Goal: Obtain resource: Download file/media

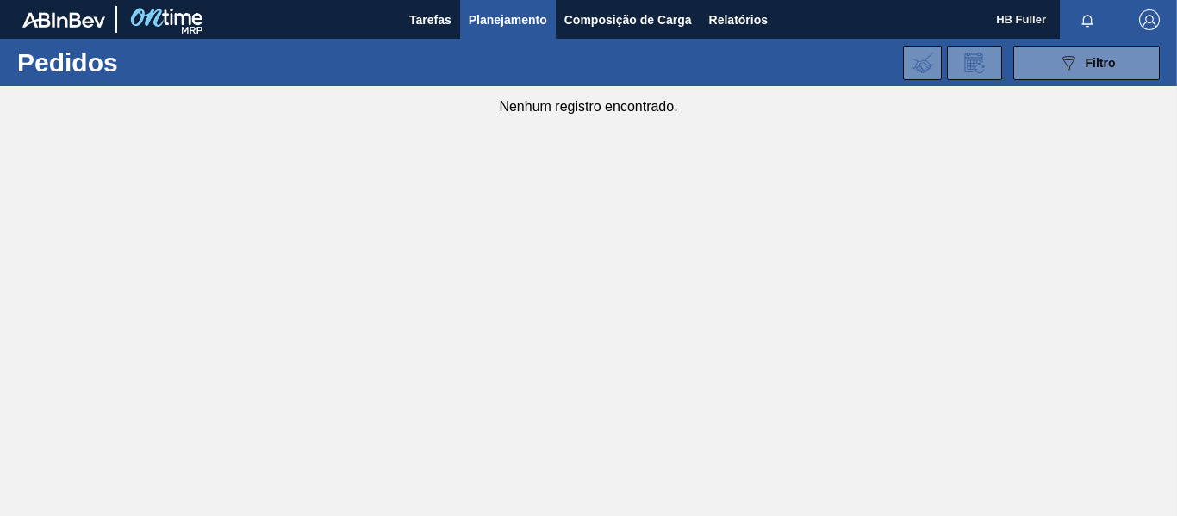
click at [752, 21] on span "Relatórios" at bounding box center [738, 19] width 59 height 21
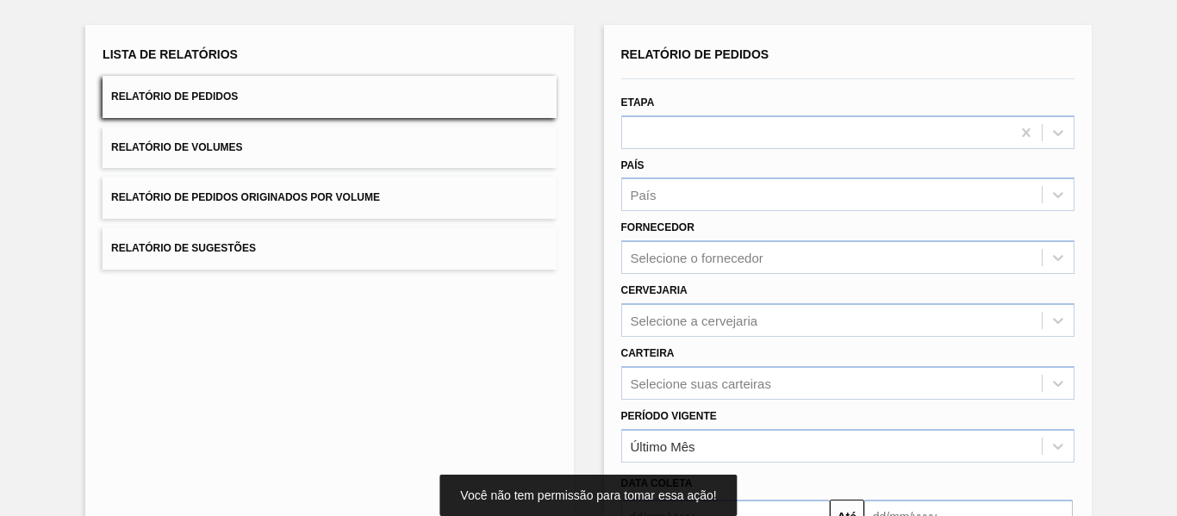
scroll to position [86, 0]
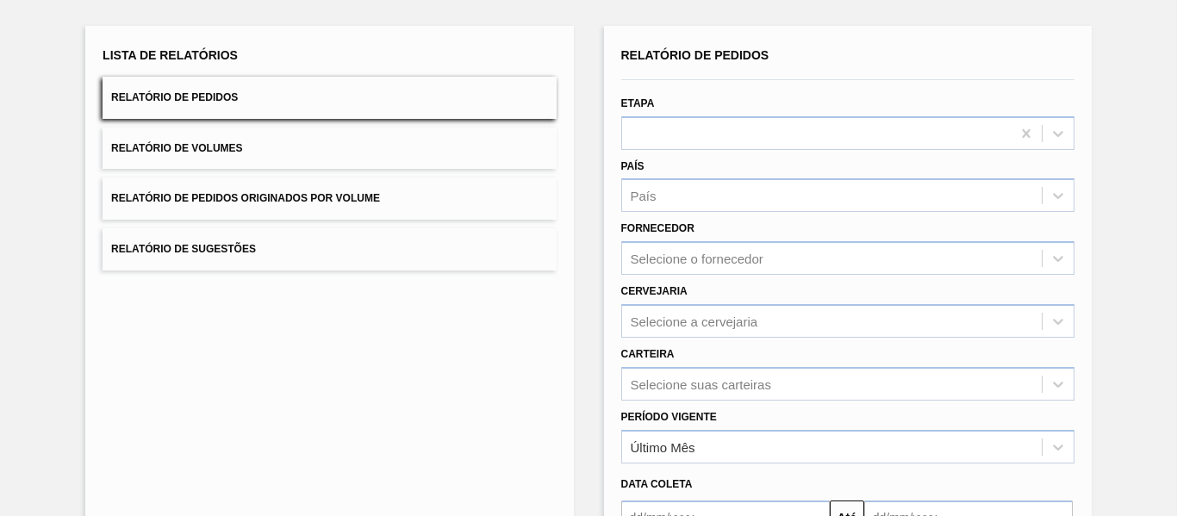
click at [206, 95] on span "Relatório de Pedidos" at bounding box center [174, 97] width 127 height 12
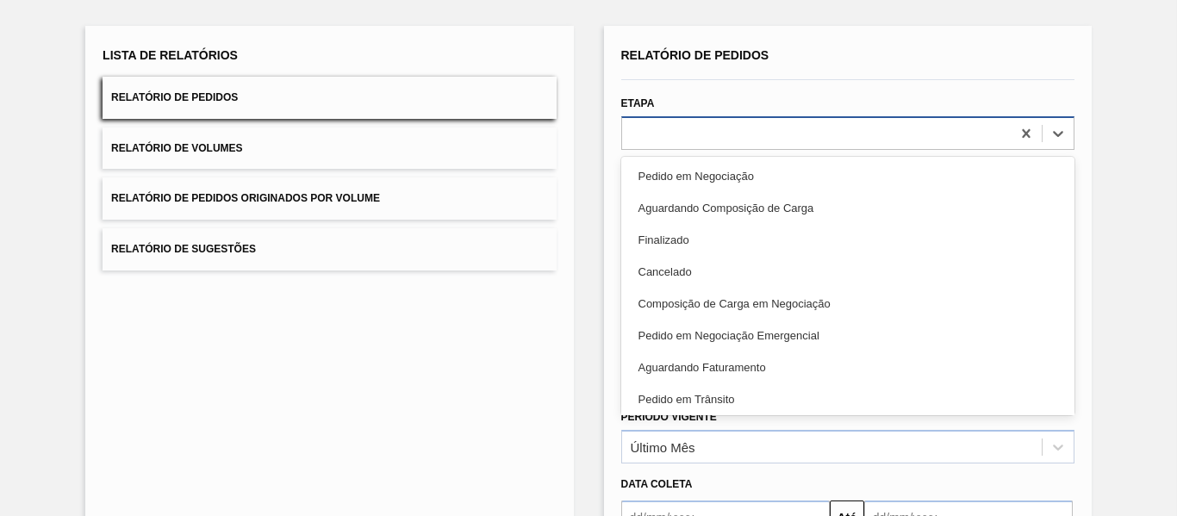
click at [726, 137] on div at bounding box center [816, 133] width 389 height 25
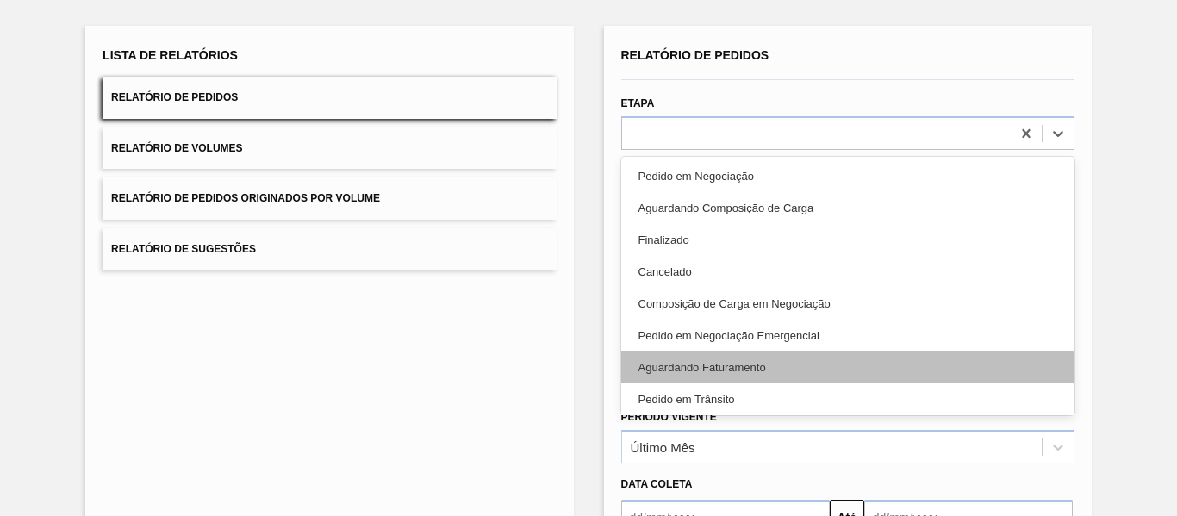
click at [816, 365] on div "Aguardando Faturamento" at bounding box center [847, 368] width 453 height 32
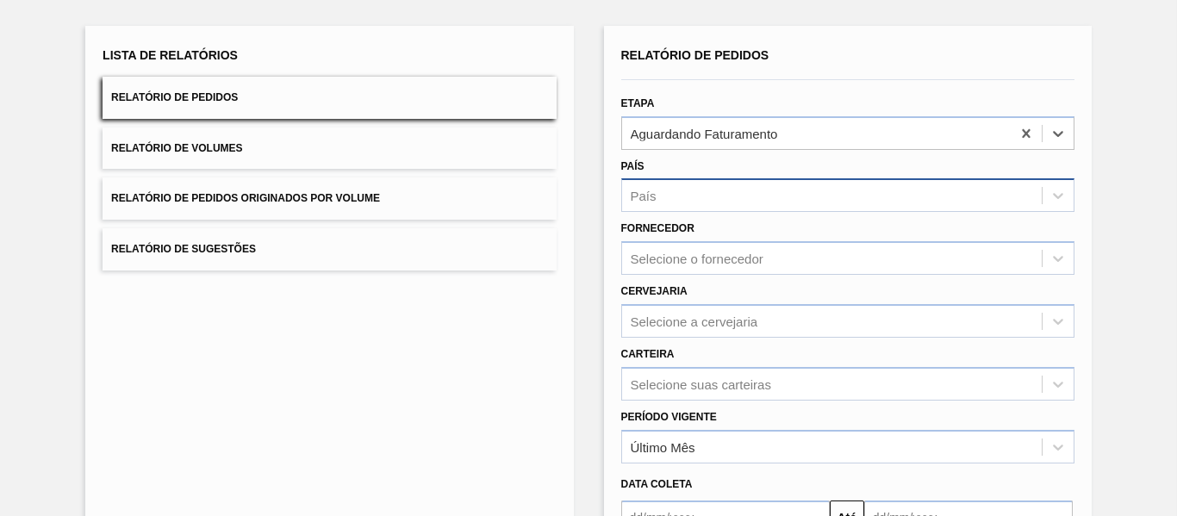
click at [694, 195] on div "País" at bounding box center [832, 196] width 420 height 25
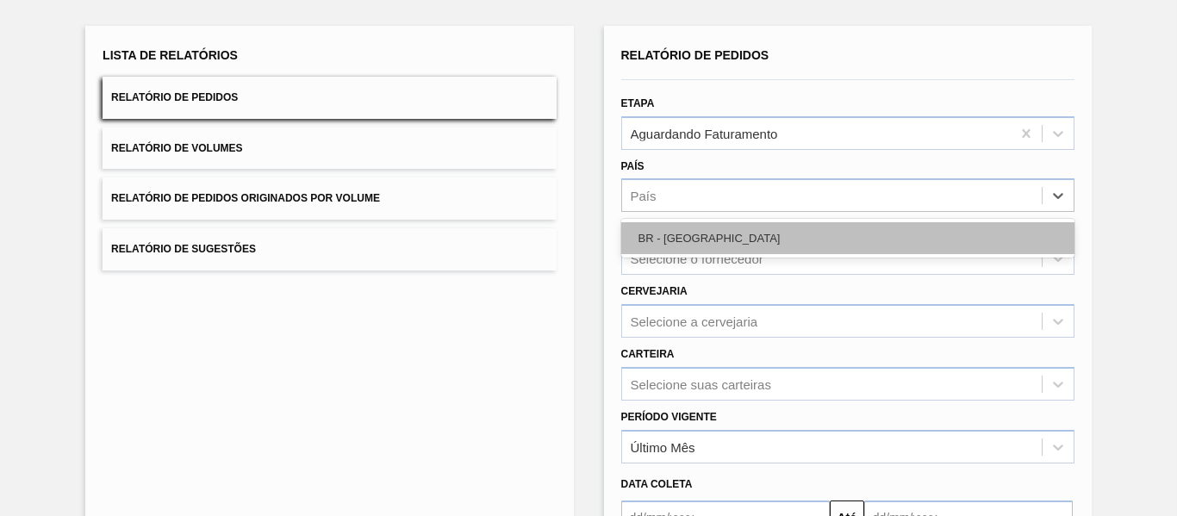
click at [692, 238] on div "BR - [GEOGRAPHIC_DATA]" at bounding box center [847, 238] width 453 height 32
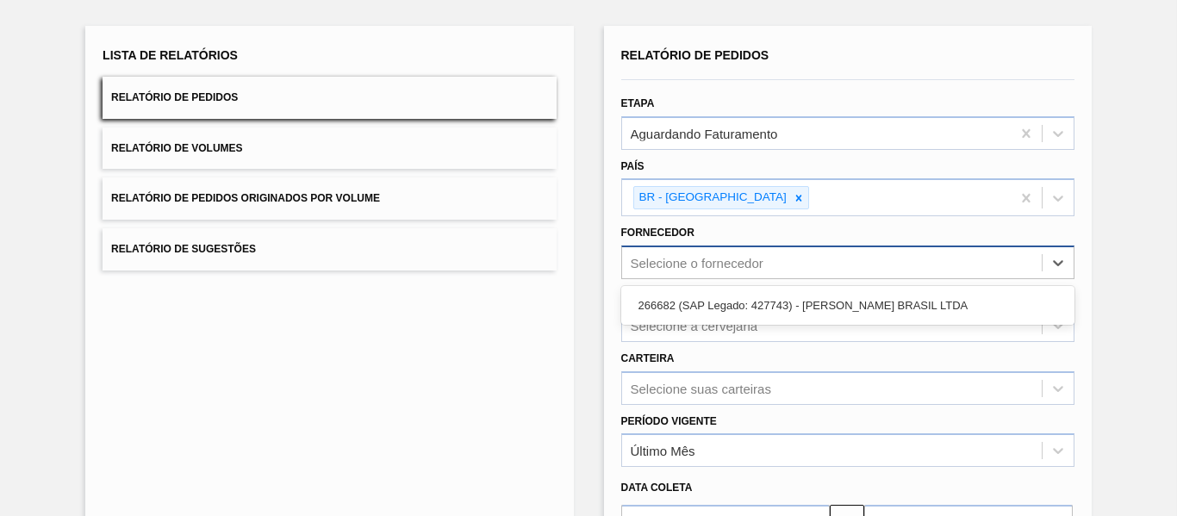
click at [722, 262] on div "Selecione o fornecedor" at bounding box center [697, 263] width 133 height 15
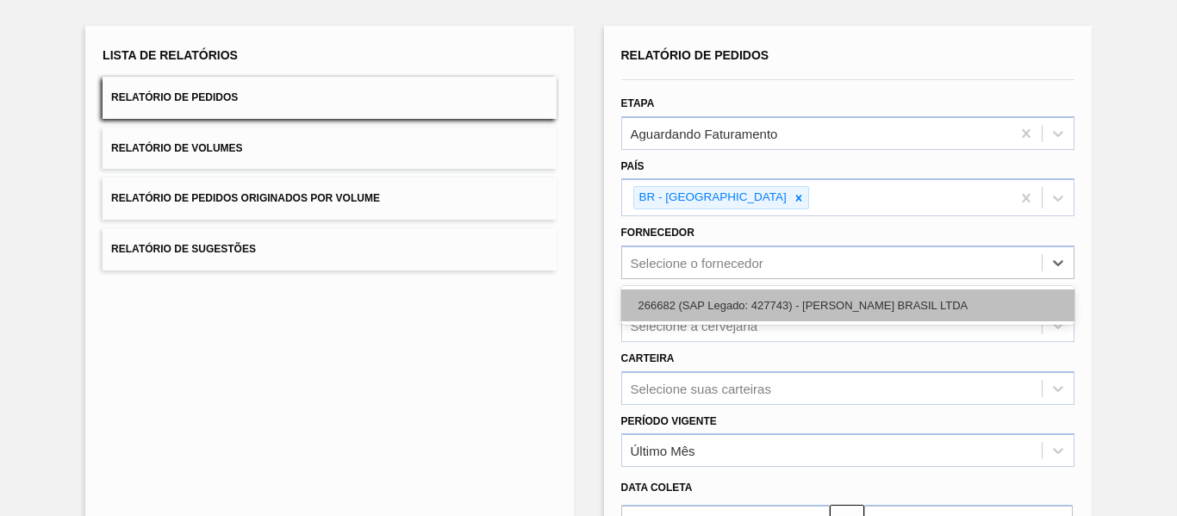
click at [781, 302] on div "266682 (SAP Legado: 427743) - [PERSON_NAME] BRASIL LTDA" at bounding box center [847, 306] width 453 height 32
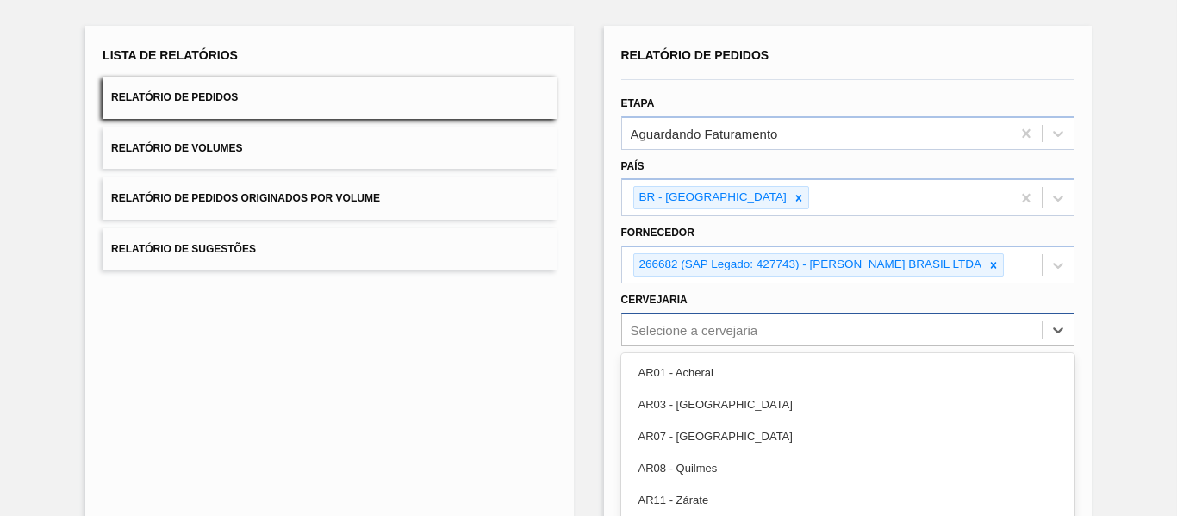
scroll to position [189, 0]
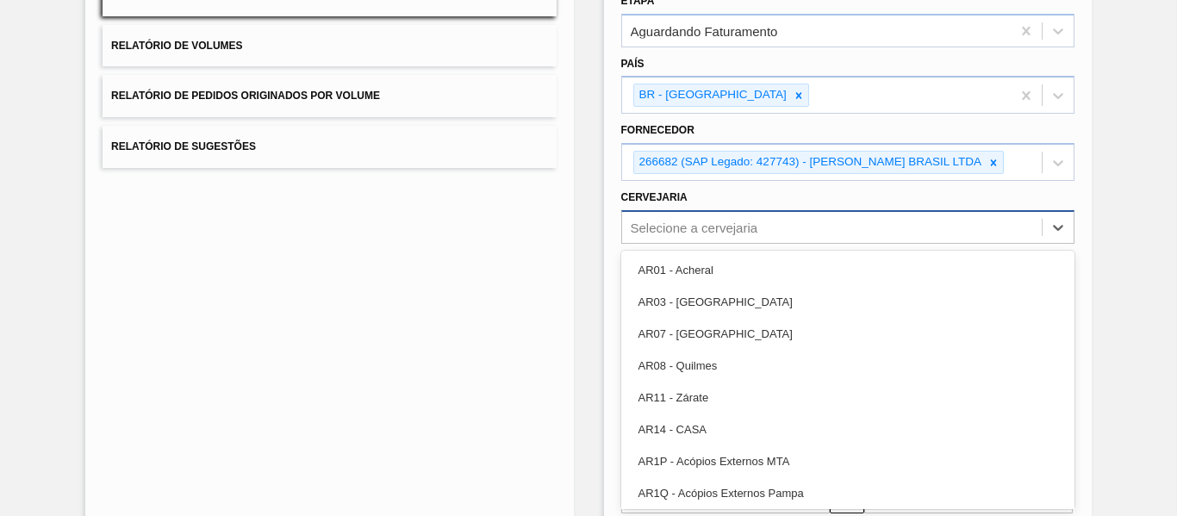
click at [783, 244] on div "option AR07 - [GEOGRAPHIC_DATA] focused, 3 of 92. 92 results available. Use Up …" at bounding box center [847, 227] width 453 height 34
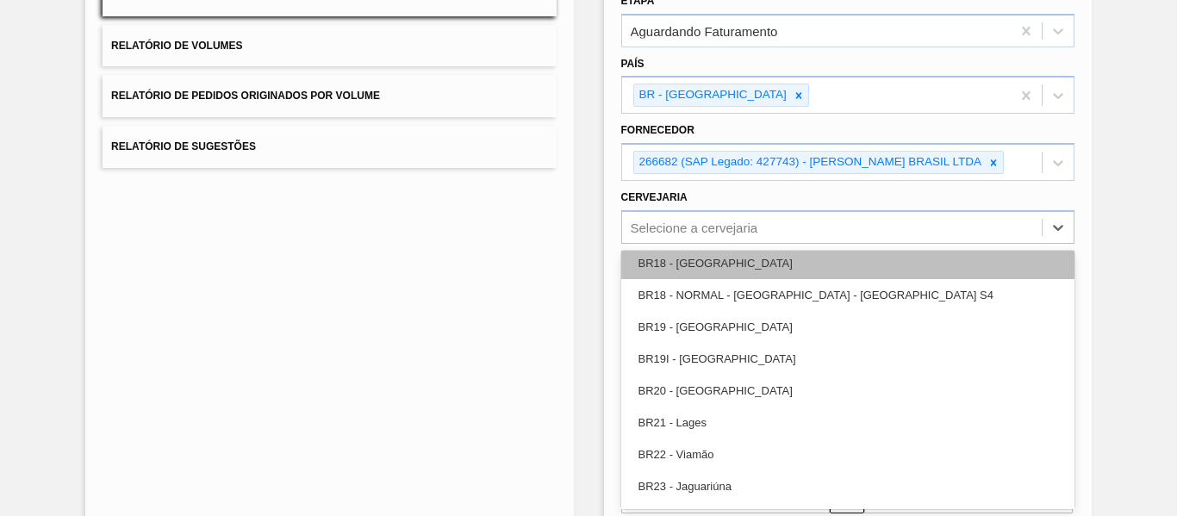
scroll to position [1379, 0]
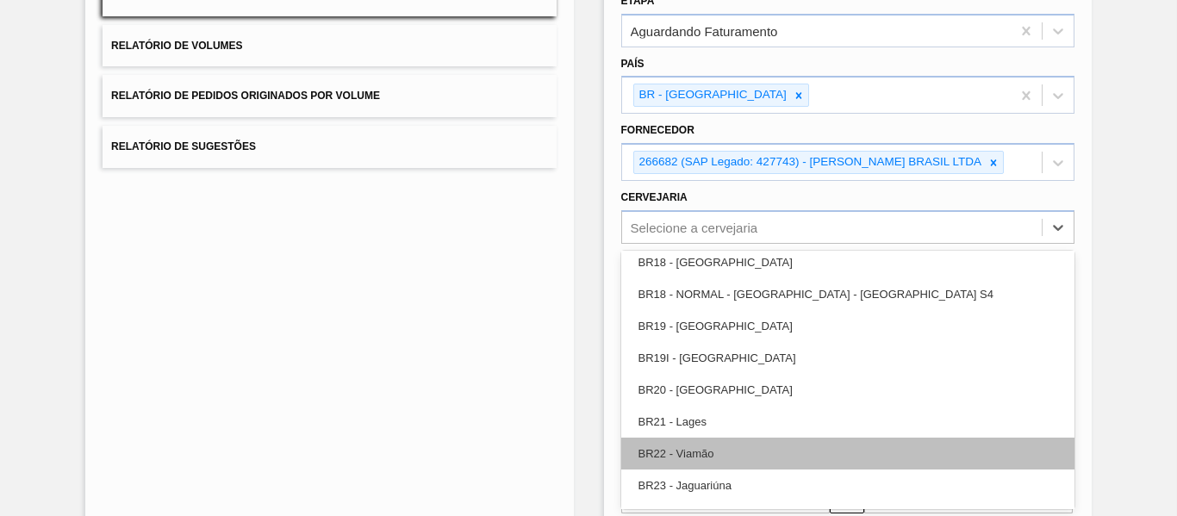
click at [740, 453] on div "BR22 - Viamão" at bounding box center [847, 454] width 453 height 32
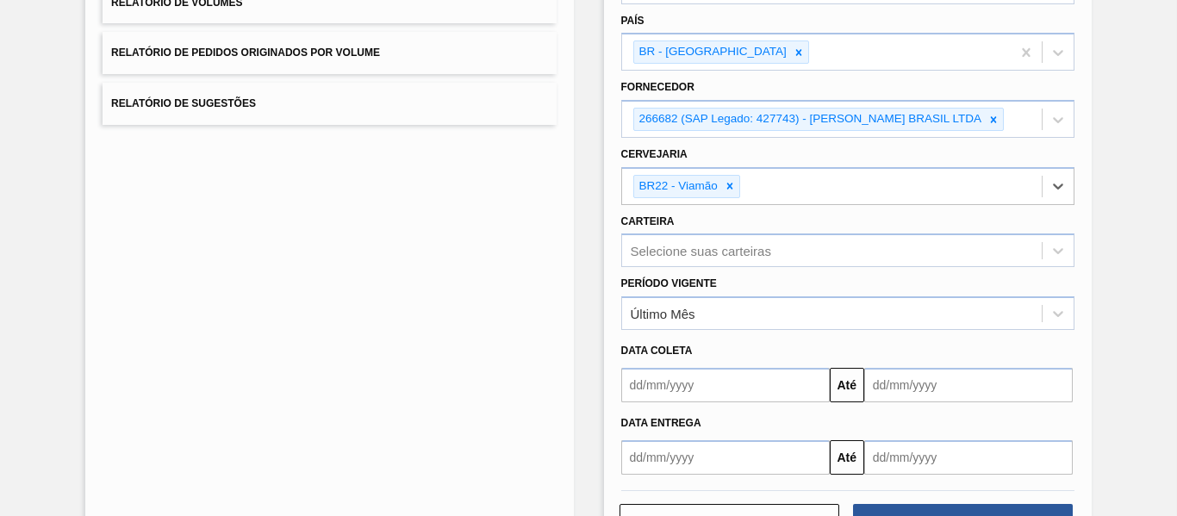
scroll to position [295, 0]
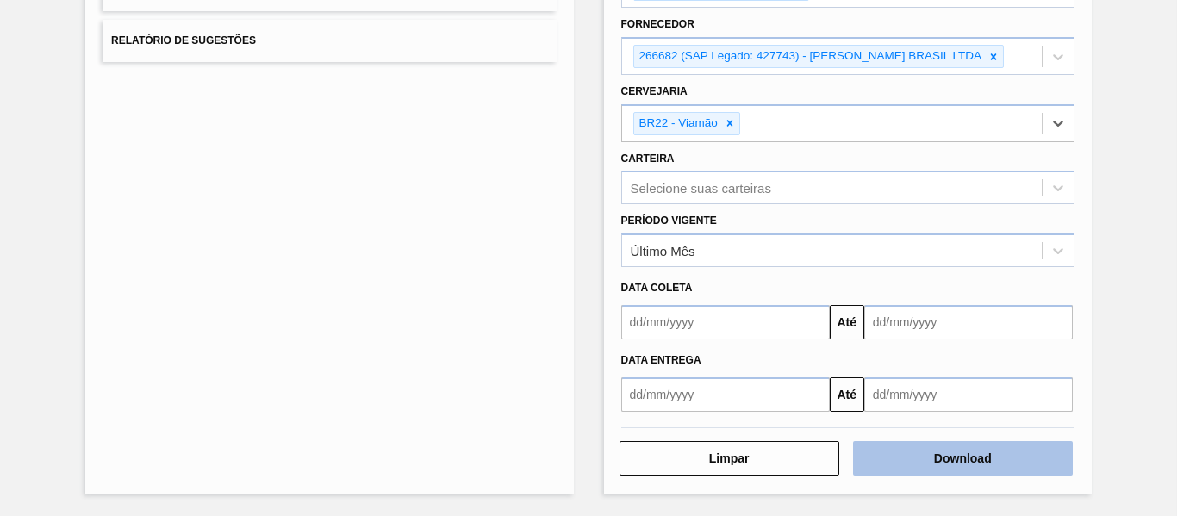
click at [900, 464] on button "Download" at bounding box center [963, 458] width 220 height 34
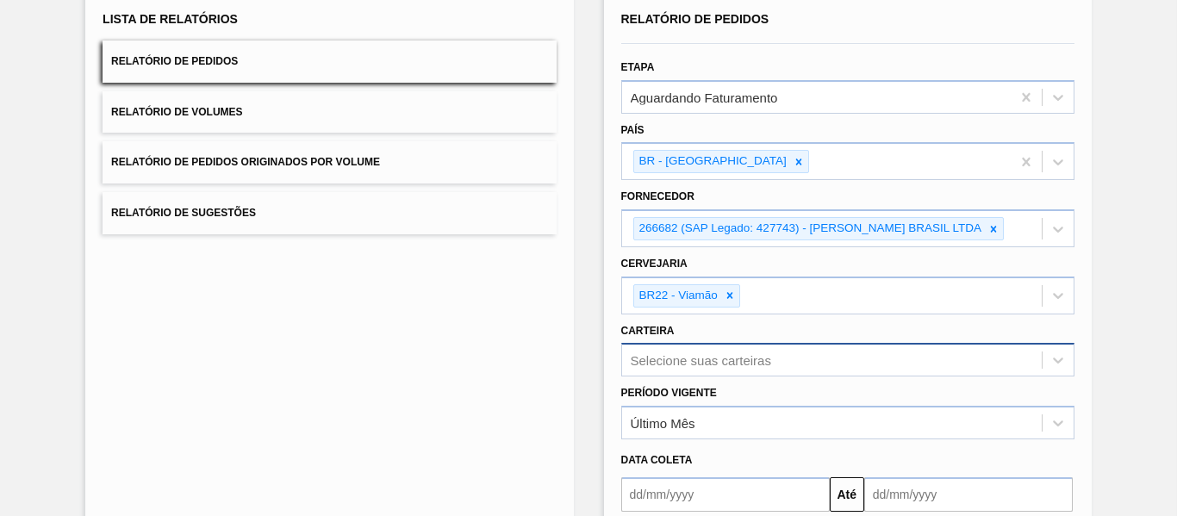
scroll to position [255, 0]
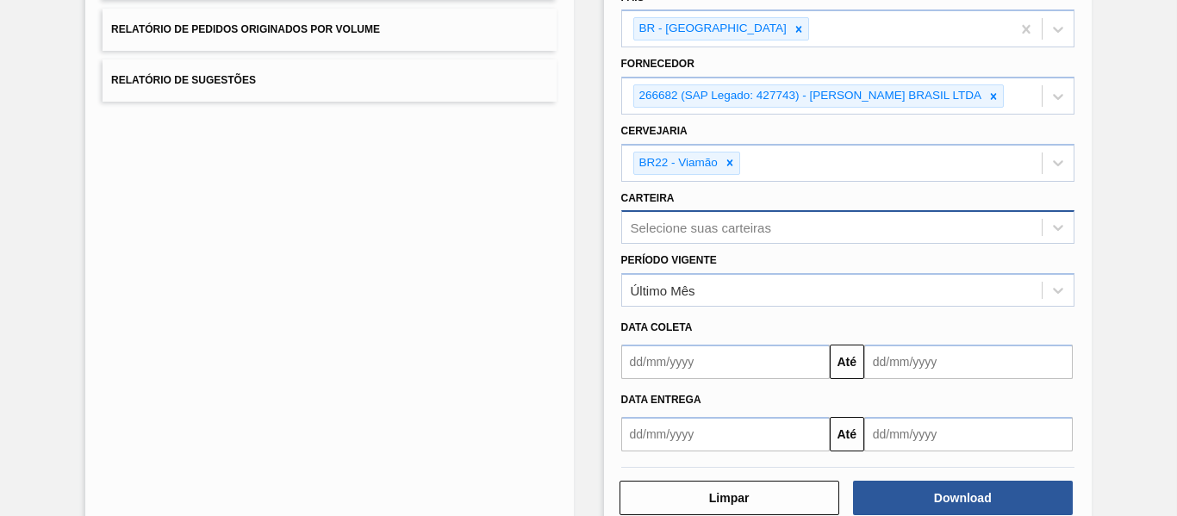
click at [816, 244] on div "Selecione suas carteiras" at bounding box center [847, 227] width 453 height 34
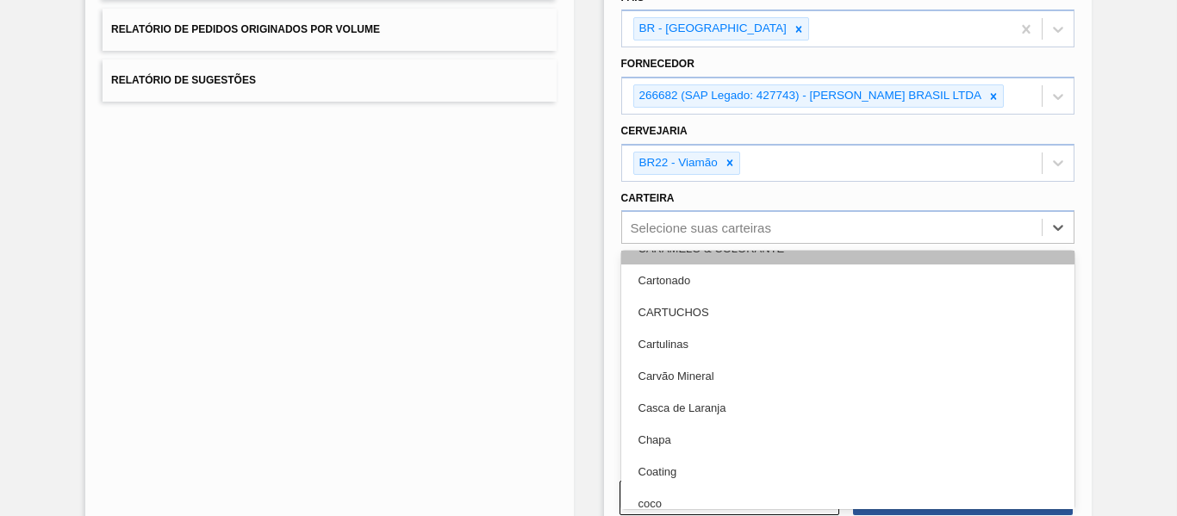
scroll to position [1465, 0]
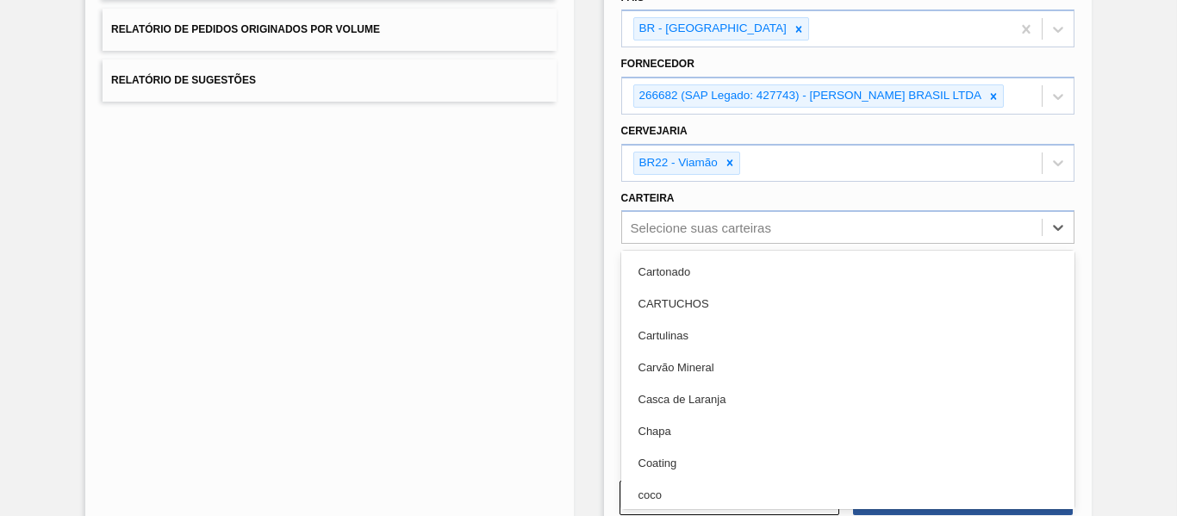
click at [446, 371] on div "Lista de Relatórios Relatório de Pedidos Relatório de Volumes Relatório de Pedi…" at bounding box center [329, 195] width 488 height 677
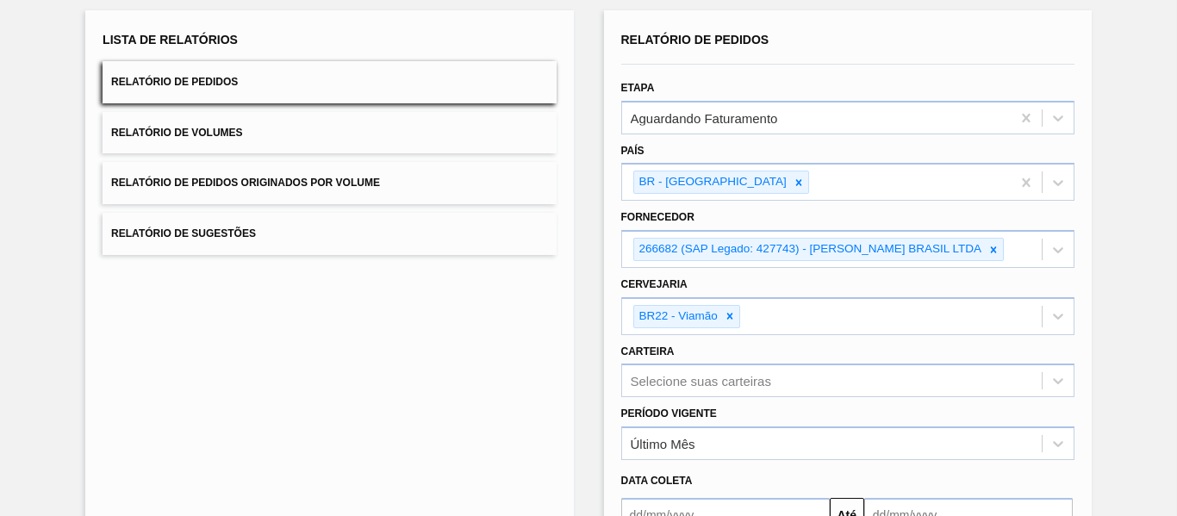
scroll to position [36, 0]
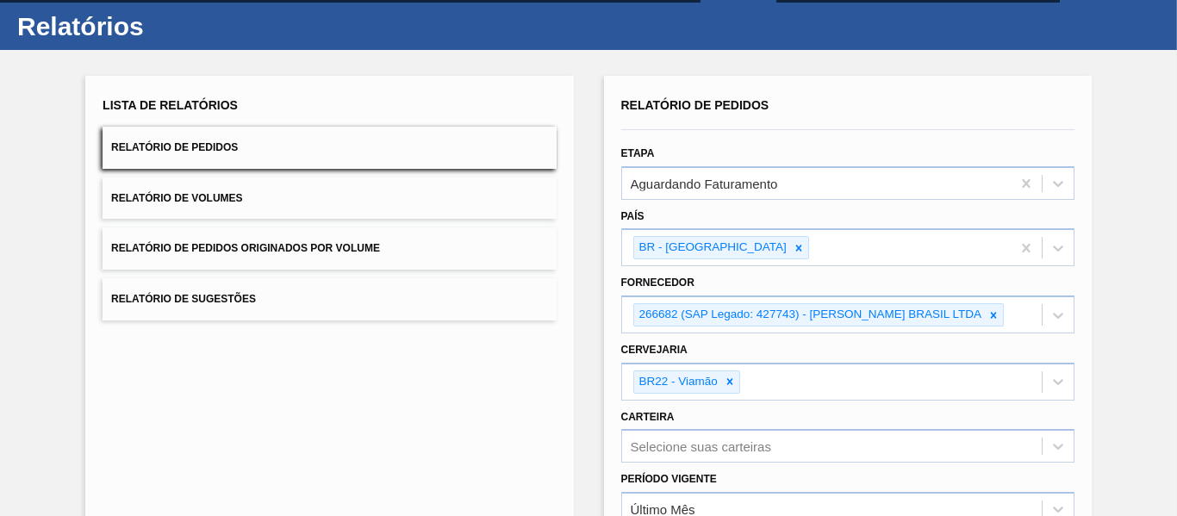
click at [220, 203] on span "Relatório de Volumes" at bounding box center [176, 198] width 131 height 12
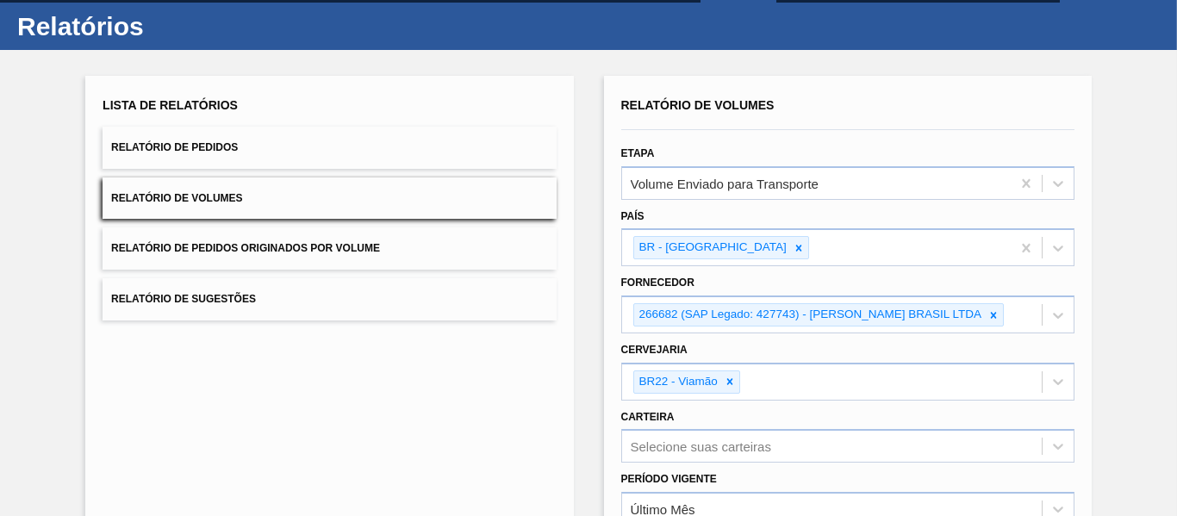
click at [219, 223] on div "Lista de Relatórios Relatório de Pedidos Relatório de Volumes Relatório de Pedi…" at bounding box center [329, 207] width 453 height 228
click at [214, 247] on span "Relatório de Pedidos Originados por Volume" at bounding box center [245, 248] width 269 height 12
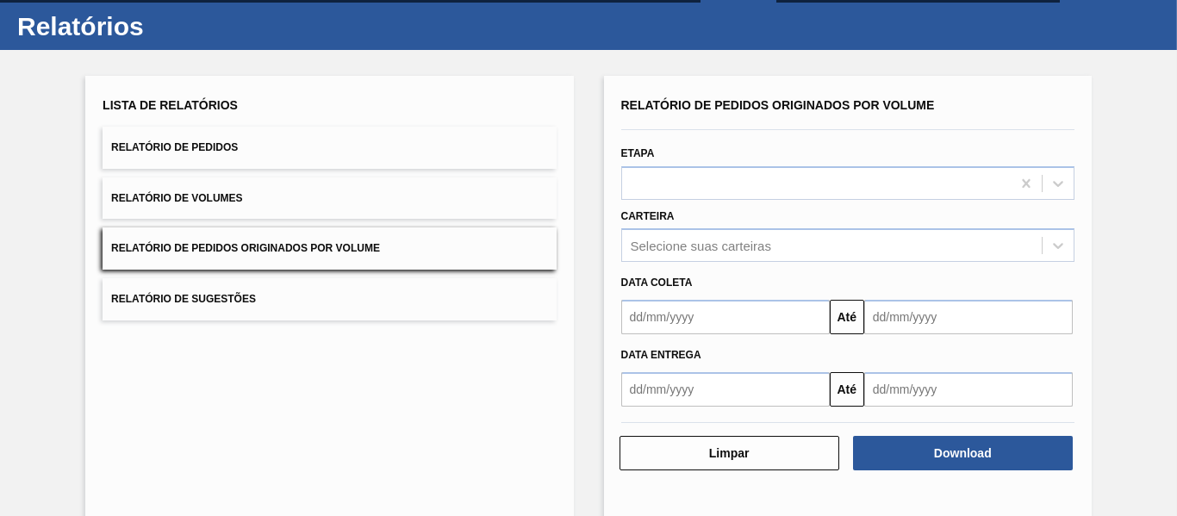
click at [213, 288] on button "Relatório de Sugestões" at bounding box center [329, 299] width 453 height 42
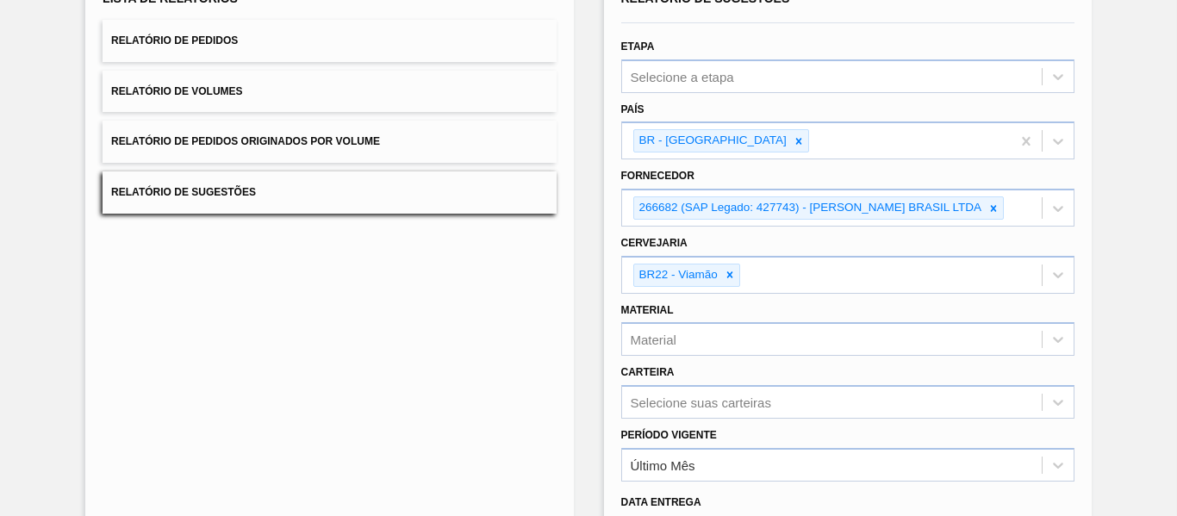
scroll to position [353, 0]
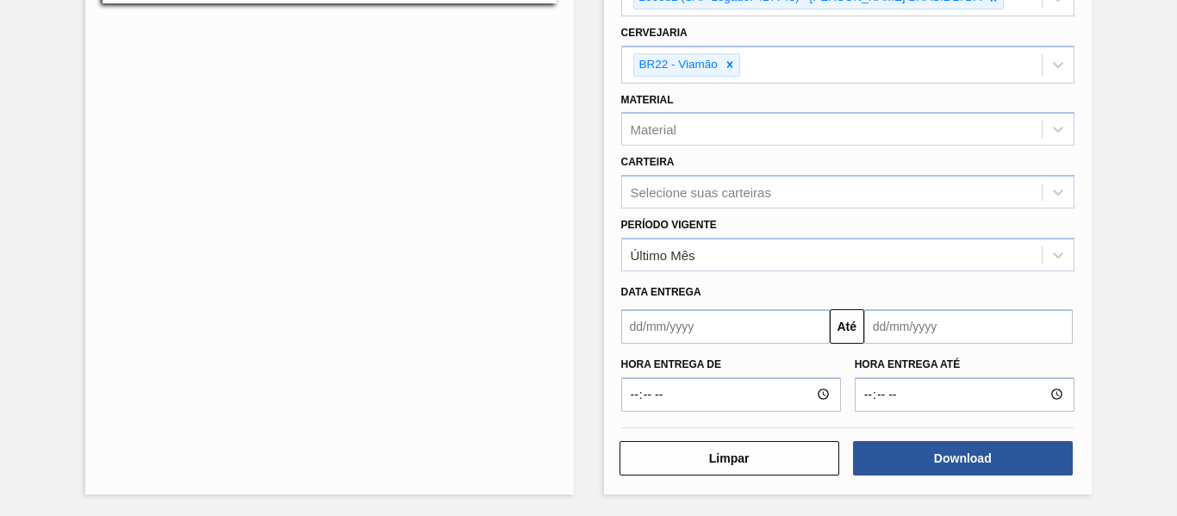
click at [752, 323] on input "text" at bounding box center [725, 326] width 209 height 34
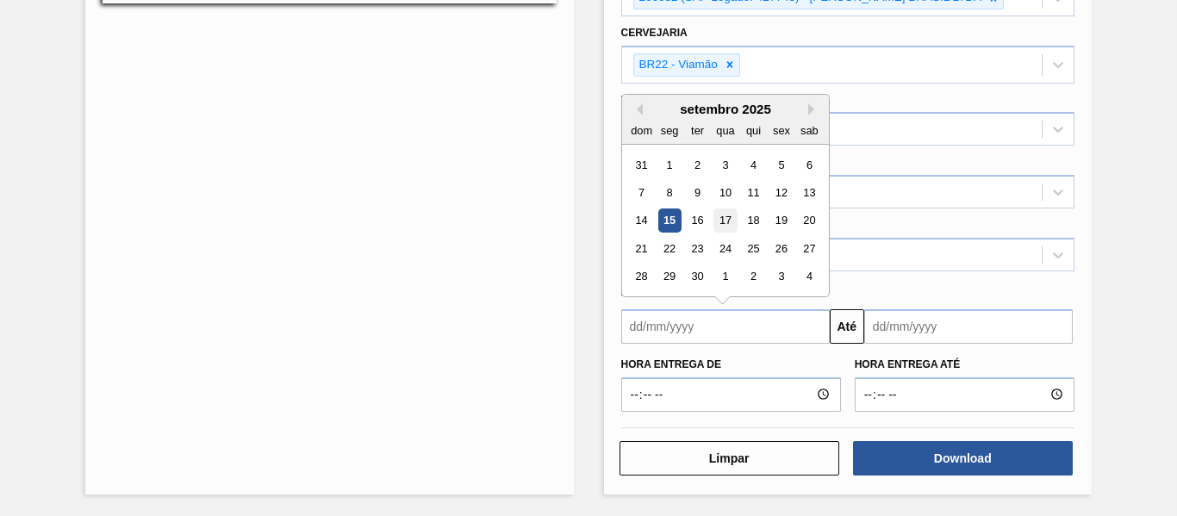
click at [719, 221] on div "17" at bounding box center [725, 220] width 23 height 23
type input "[DATE]"
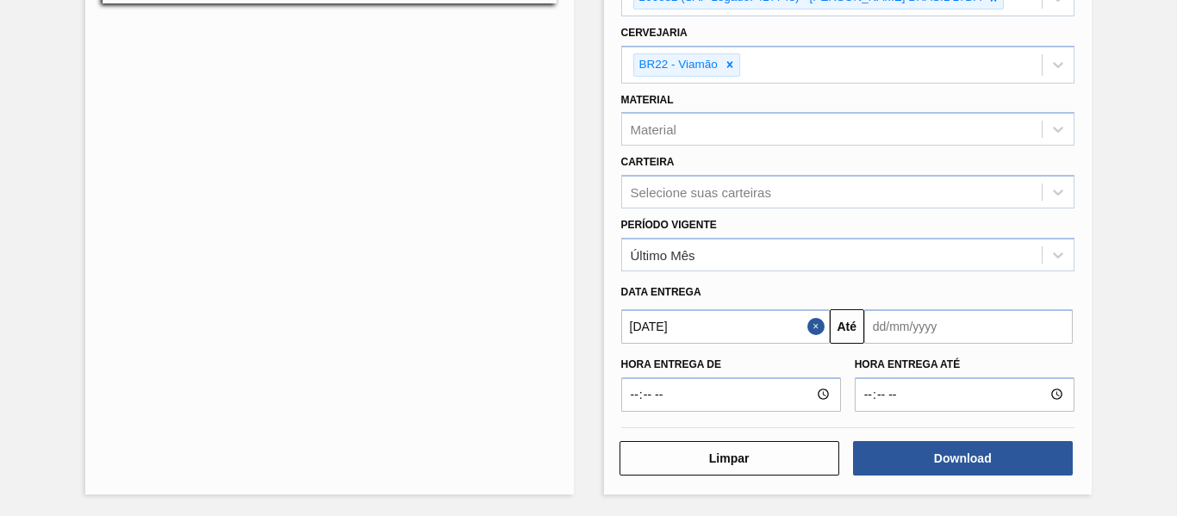
click at [903, 326] on input "text" at bounding box center [968, 326] width 209 height 34
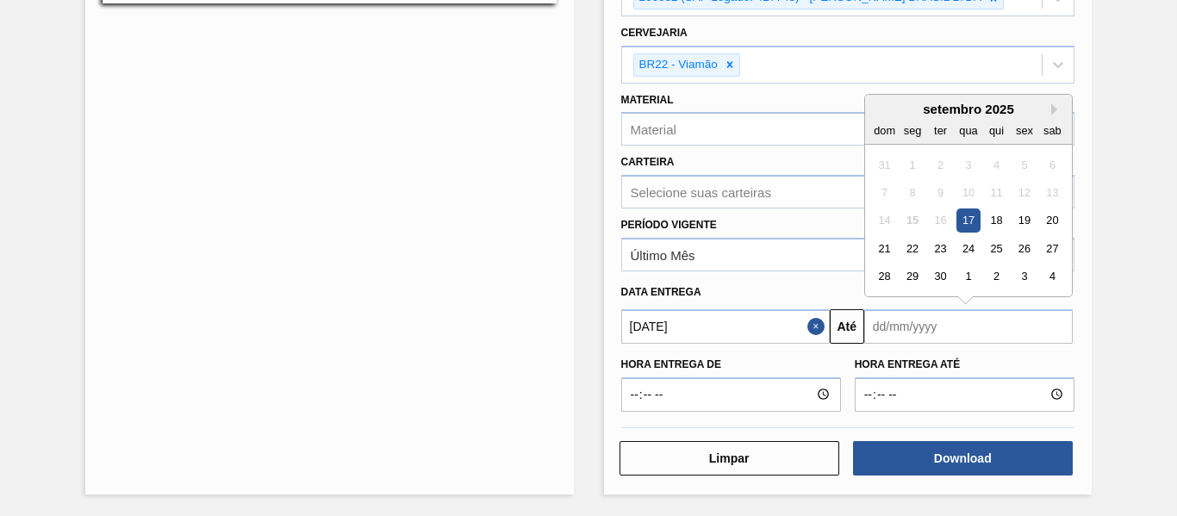
click at [974, 222] on div "17" at bounding box center [968, 220] width 23 height 23
type input "[DATE]"
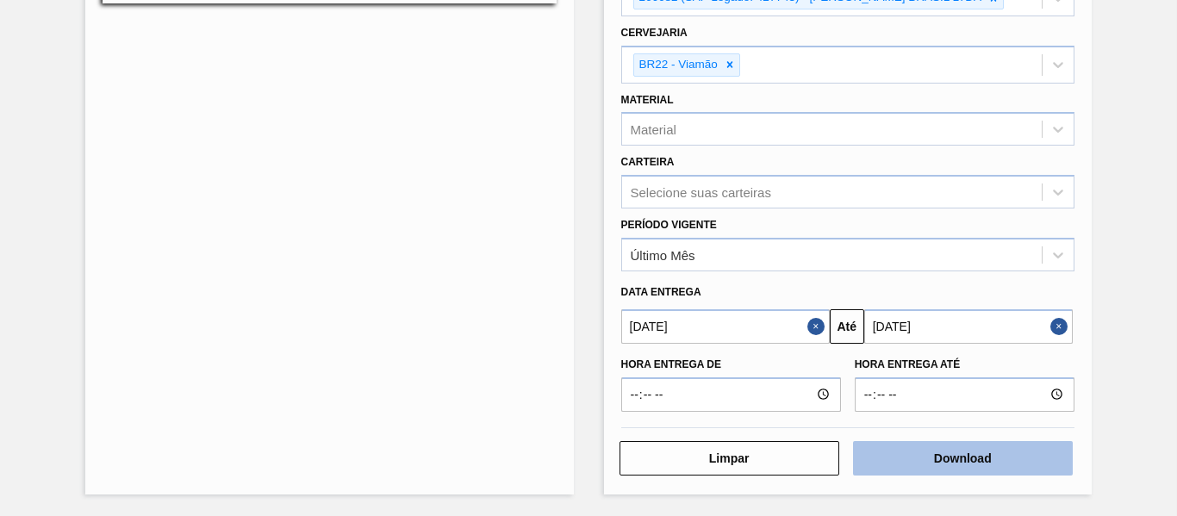
click at [908, 456] on button "Download" at bounding box center [963, 458] width 220 height 34
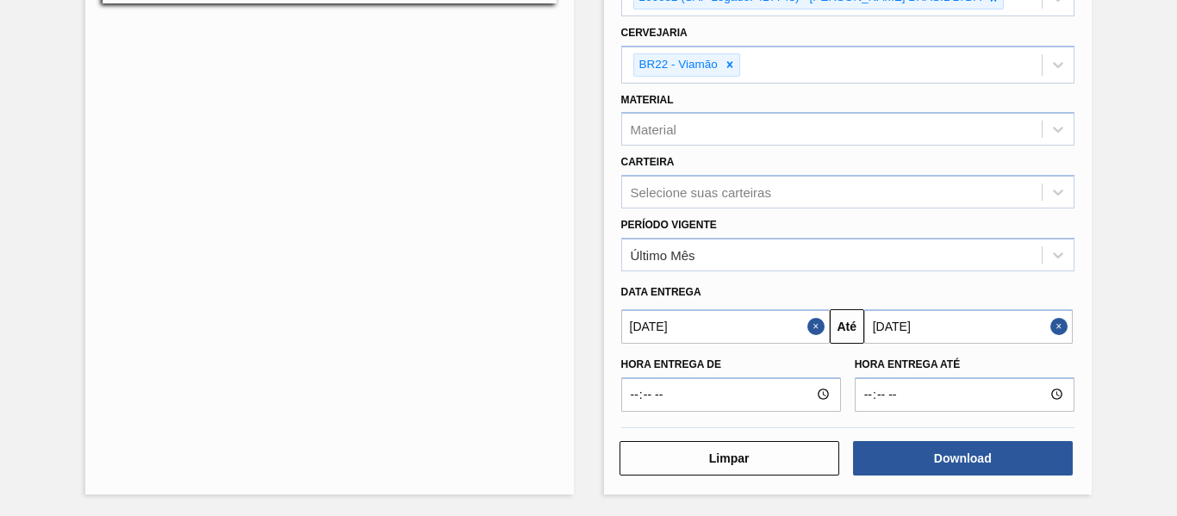
click at [599, 165] on div "Lista de Relatórios Relatório de Pedidos Relatório de Volumes Relatório de Pedi…" at bounding box center [588, 124] width 1177 height 783
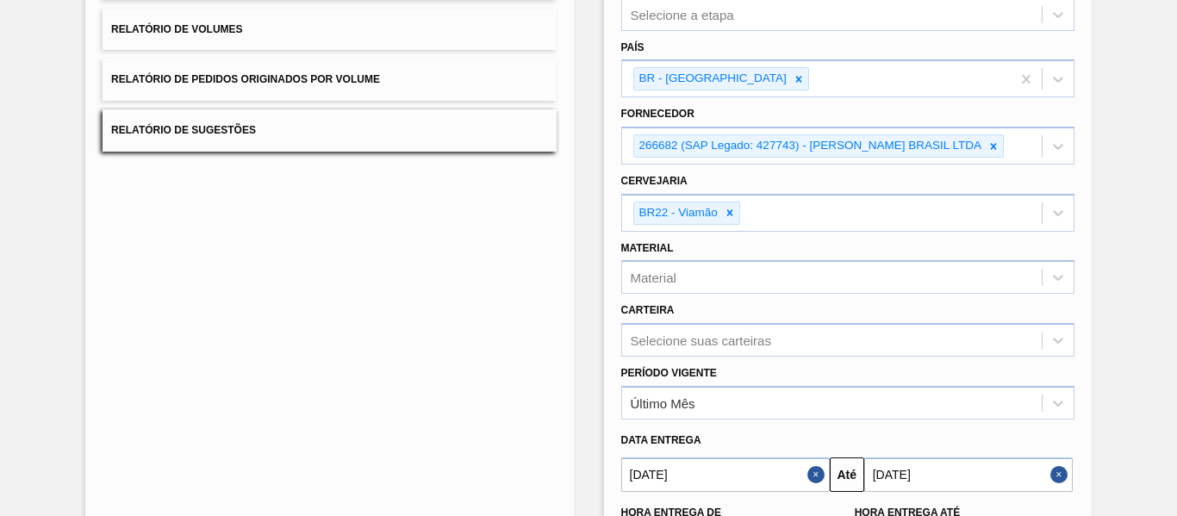
scroll to position [0, 0]
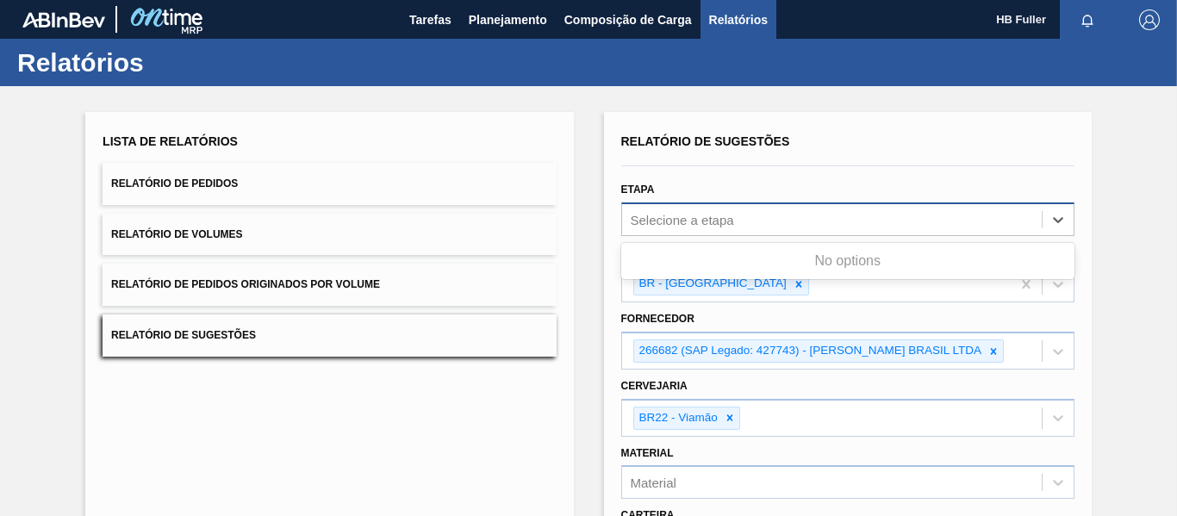
click at [702, 212] on div "Selecione a etapa" at bounding box center [682, 219] width 103 height 15
click at [486, 177] on button "Relatório de Pedidos" at bounding box center [329, 184] width 453 height 42
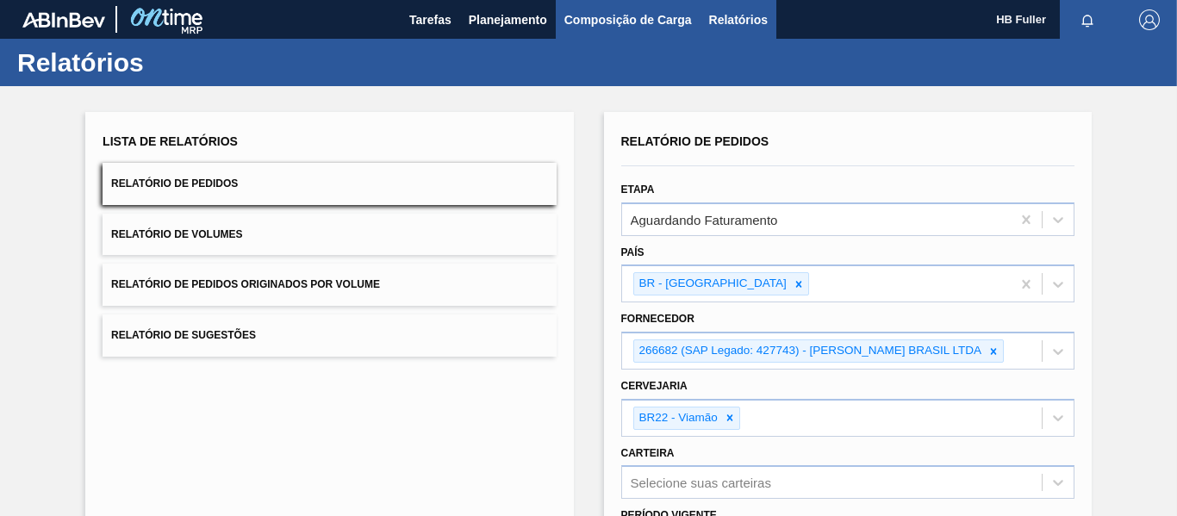
click at [670, 13] on span "Composição de Carga" at bounding box center [628, 19] width 128 height 21
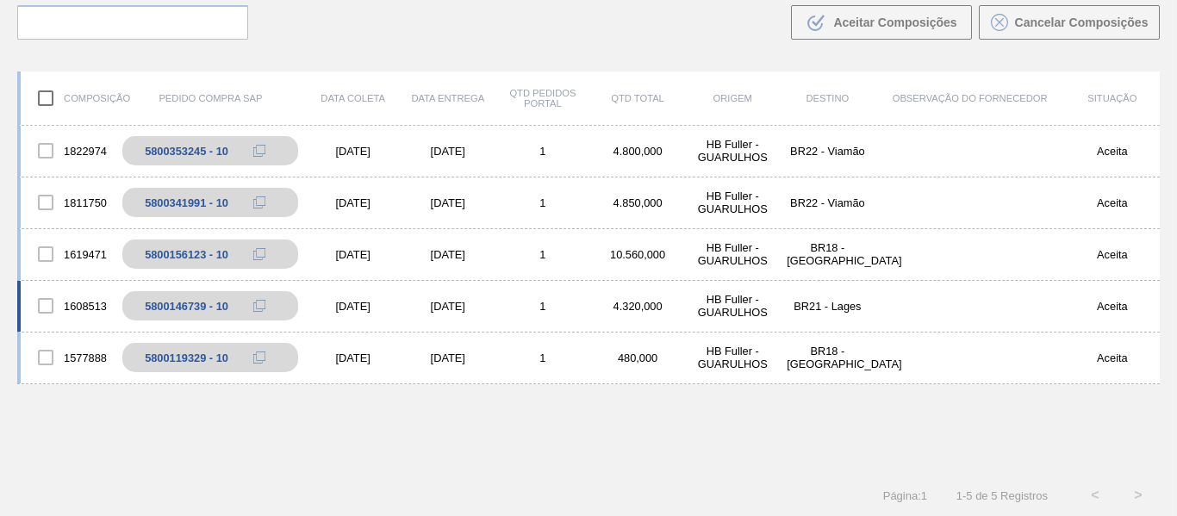
scroll to position [124, 0]
click at [210, 151] on div "5800353245 - 10" at bounding box center [197, 150] width 84 height 13
click at [269, 149] on icon at bounding box center [275, 150] width 12 height 12
click at [91, 149] on div "1822974" at bounding box center [68, 150] width 95 height 36
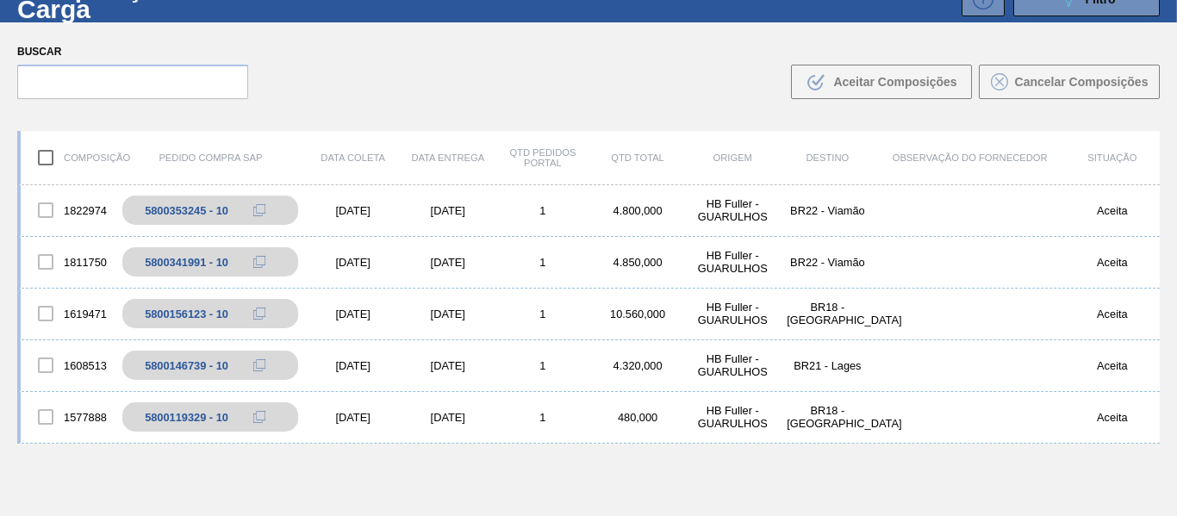
scroll to position [0, 0]
